Goal: Find specific page/section: Find specific page/section

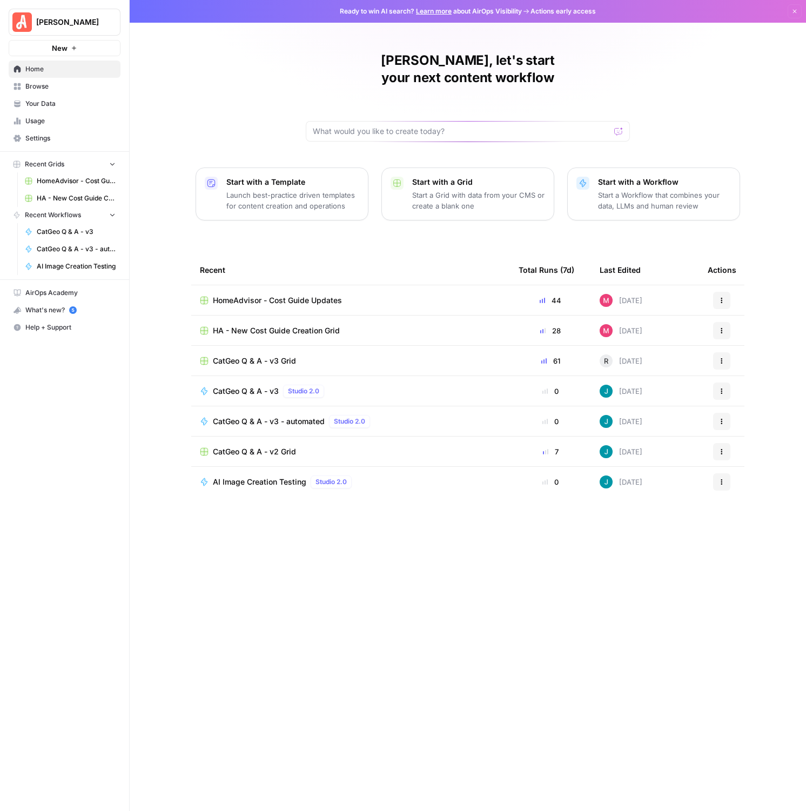
click at [273, 325] on span "HA - New Cost Guide Creation Grid" at bounding box center [276, 330] width 127 height 11
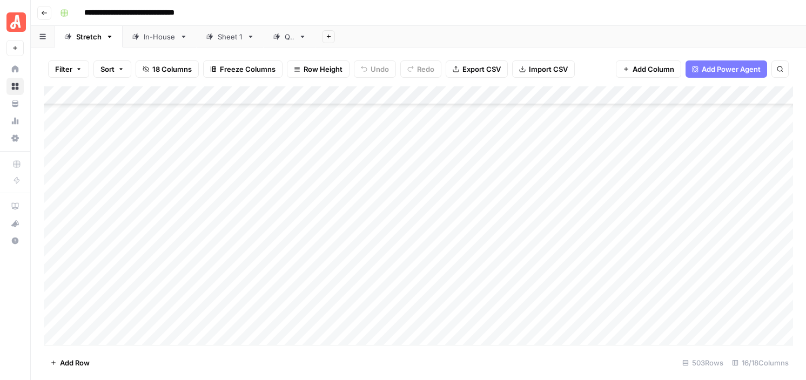
scroll to position [8814, 0]
